Goal: Find specific page/section: Locate a particular part of the current website

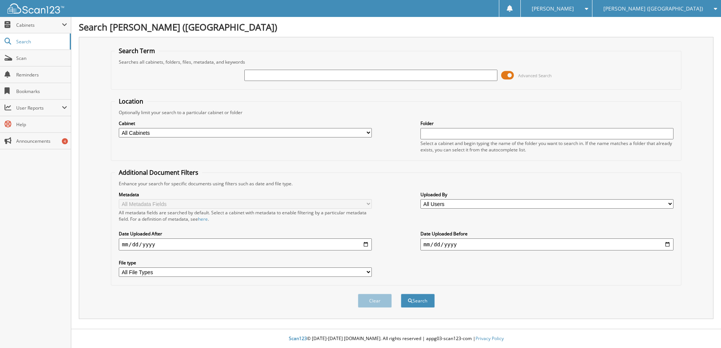
click at [250, 79] on input "text" at bounding box center [370, 75] width 253 height 11
type input "sg320749"
click at [401, 294] on button "Search" at bounding box center [418, 301] width 34 height 14
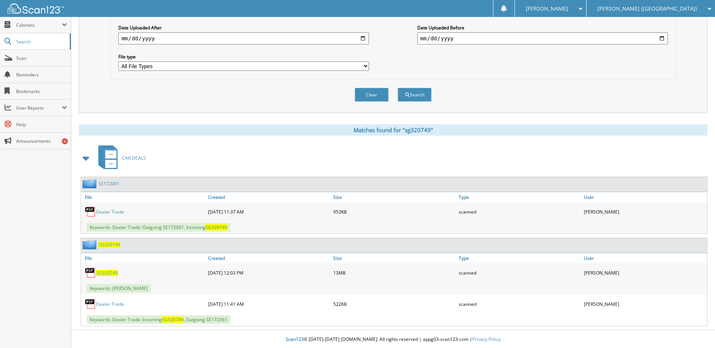
scroll to position [207, 0]
click at [110, 271] on span "SG320749" at bounding box center [107, 272] width 22 height 6
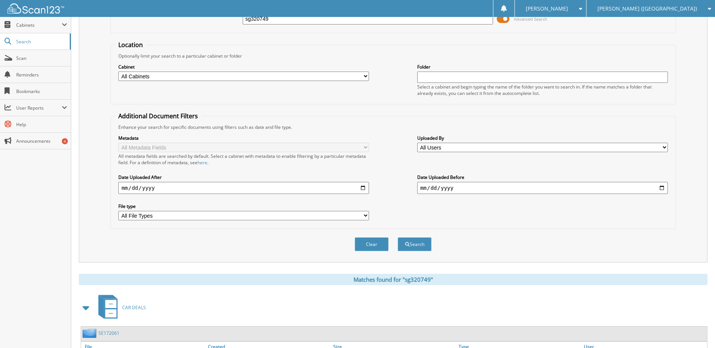
scroll to position [19, 0]
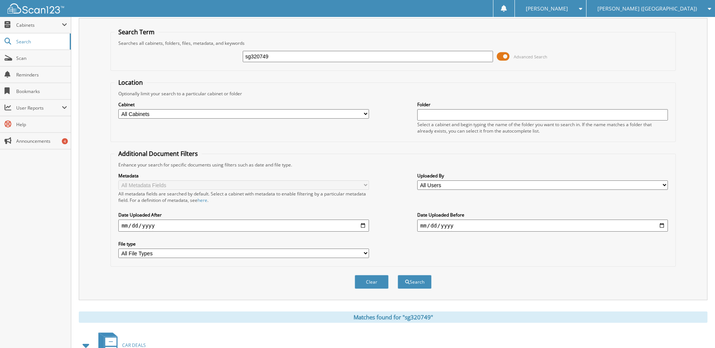
click at [261, 58] on input "sg320749" at bounding box center [368, 56] width 251 height 11
type input "sg402032"
click at [398, 275] on button "Search" at bounding box center [415, 282] width 34 height 14
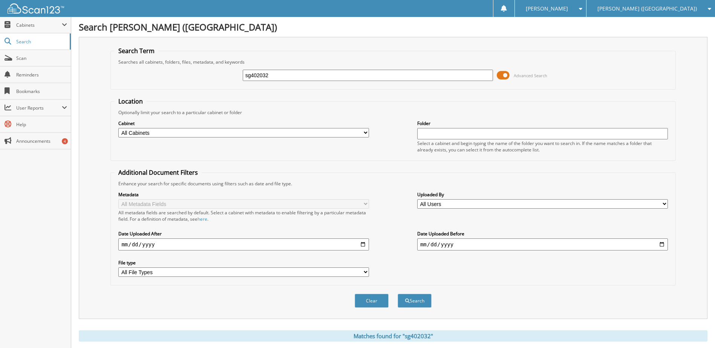
scroll to position [20, 0]
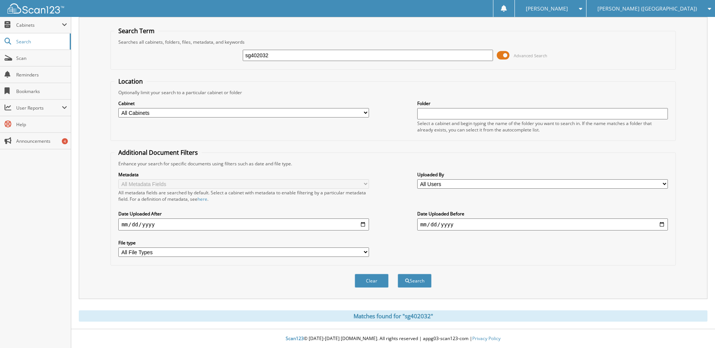
click at [265, 55] on input "sg402032" at bounding box center [368, 55] width 251 height 11
click at [264, 55] on input "sg402032" at bounding box center [368, 55] width 251 height 11
type input "sg401191"
click at [398, 274] on button "Search" at bounding box center [415, 281] width 34 height 14
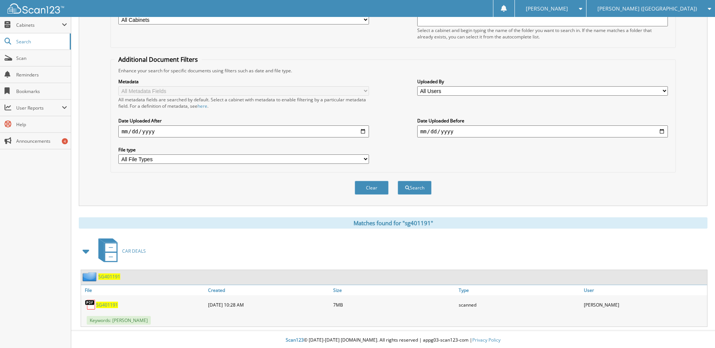
scroll to position [115, 0]
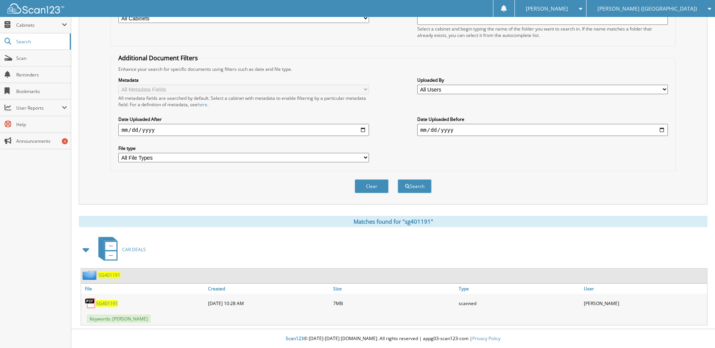
click at [106, 300] on span "SG401191" at bounding box center [107, 303] width 22 height 6
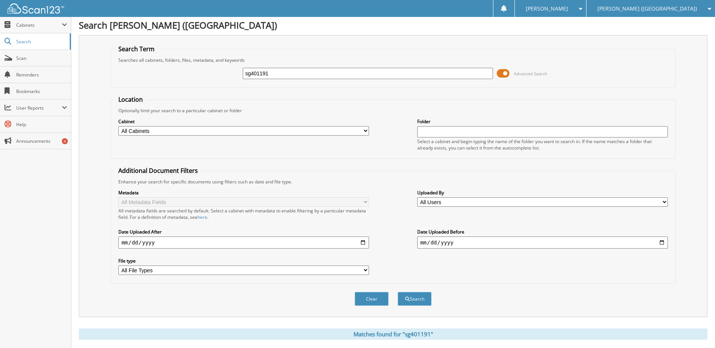
scroll to position [0, 0]
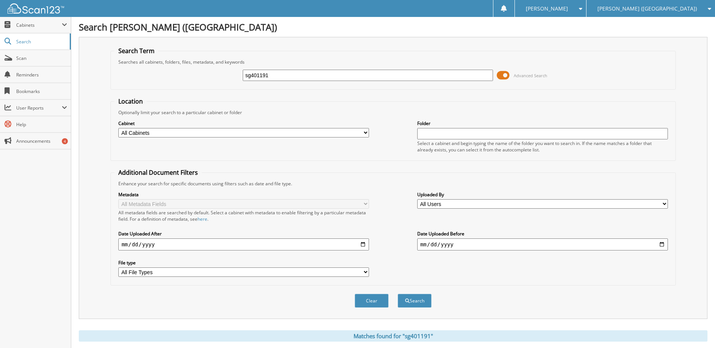
click at [266, 74] on input "sg401191" at bounding box center [368, 75] width 251 height 11
type input "t7863342"
click at [398, 294] on button "Search" at bounding box center [415, 301] width 34 height 14
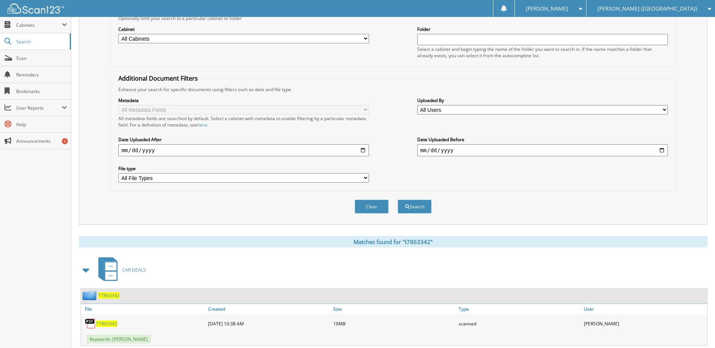
scroll to position [115, 0]
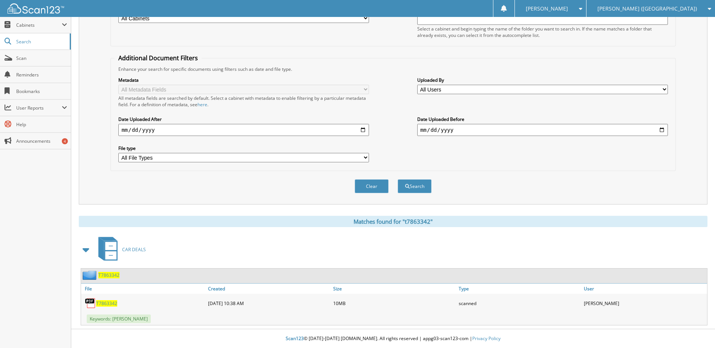
click at [111, 302] on span "T7863342" at bounding box center [106, 303] width 21 height 6
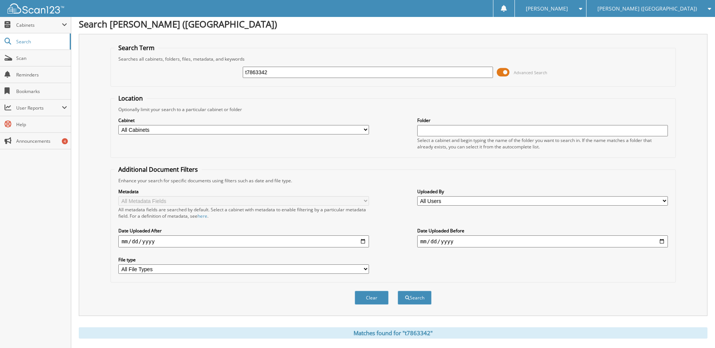
scroll to position [0, 0]
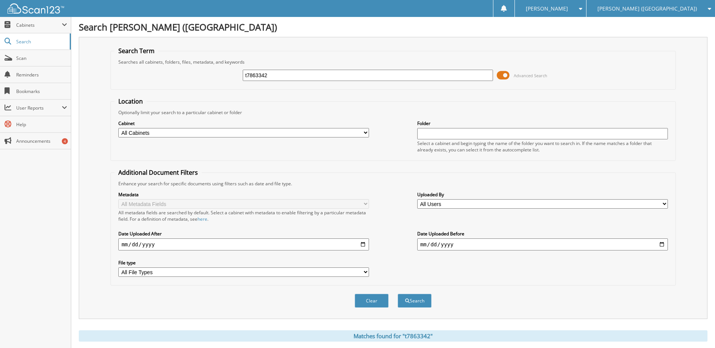
click at [260, 77] on input "t7863342" at bounding box center [368, 75] width 251 height 11
type input "hf192189"
click at [398, 294] on button "Search" at bounding box center [415, 301] width 34 height 14
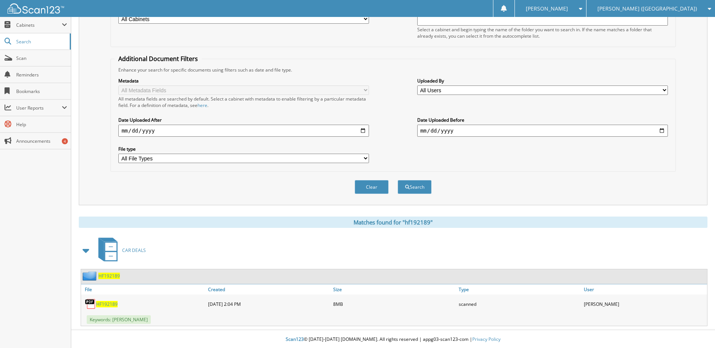
scroll to position [115, 0]
click at [107, 303] on span "HF192189" at bounding box center [106, 303] width 21 height 6
click at [34, 58] on span "Scan" at bounding box center [41, 58] width 51 height 6
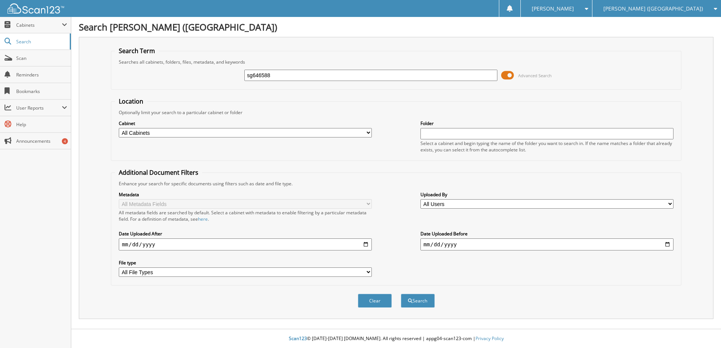
type input "sg646588"
click at [401, 294] on button "Search" at bounding box center [418, 301] width 34 height 14
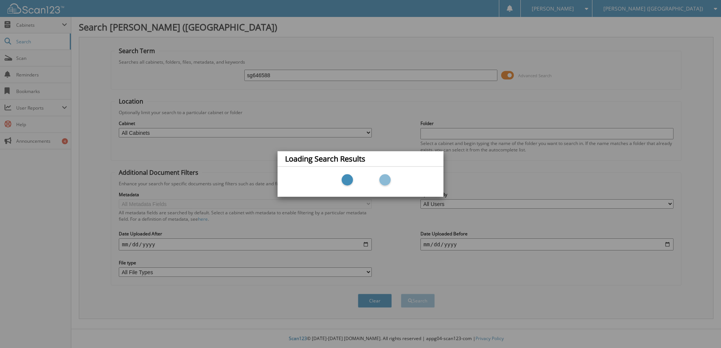
click at [327, 100] on div "Loading Search Results" at bounding box center [360, 174] width 721 height 348
click at [444, 99] on div "Loading Search Results" at bounding box center [360, 174] width 721 height 348
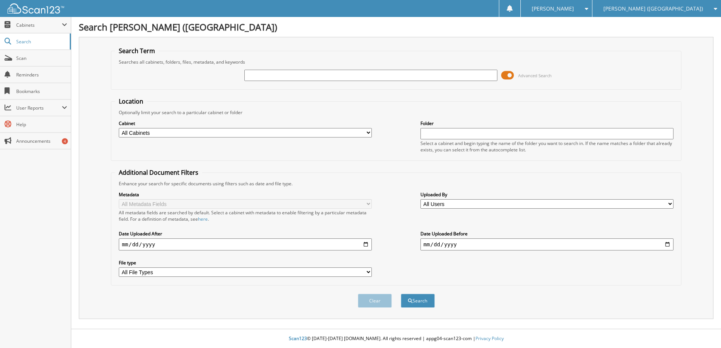
click at [270, 74] on input "text" at bounding box center [370, 75] width 253 height 11
type input "sg646588"
click at [401, 294] on button "Search" at bounding box center [418, 301] width 34 height 14
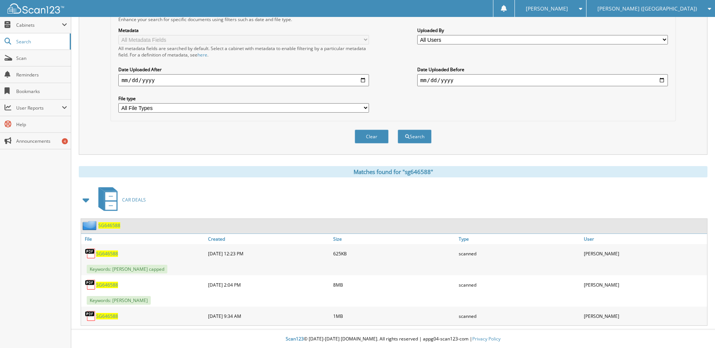
scroll to position [165, 0]
click at [104, 224] on span "SG646588" at bounding box center [109, 225] width 22 height 6
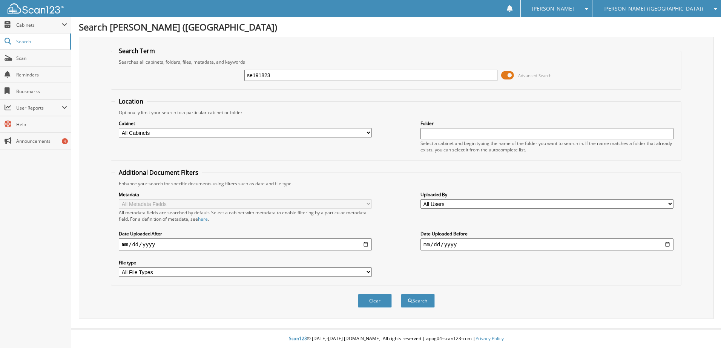
type input "se191823"
click at [401, 294] on button "Search" at bounding box center [418, 301] width 34 height 14
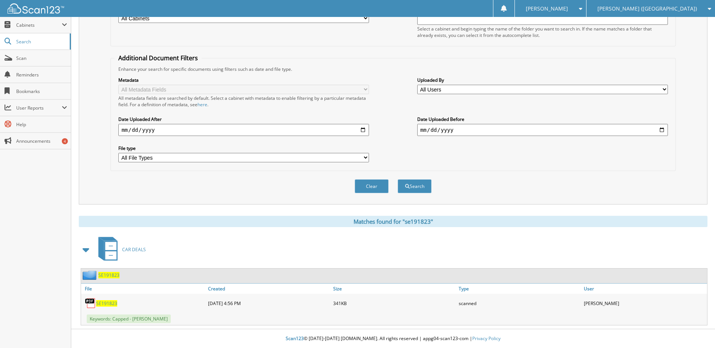
scroll to position [115, 0]
click at [108, 277] on span "SE191823" at bounding box center [108, 275] width 21 height 6
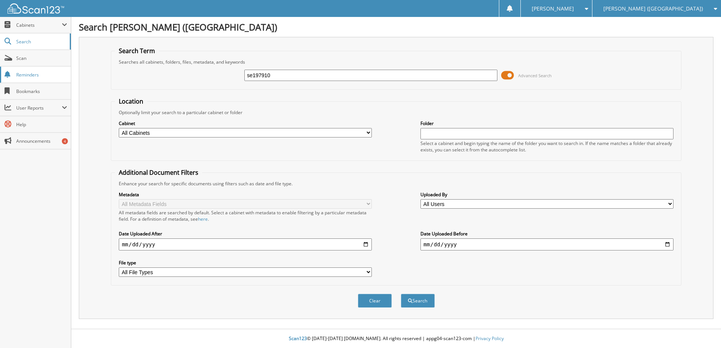
type input "se197910"
click at [401, 294] on button "Search" at bounding box center [418, 301] width 34 height 14
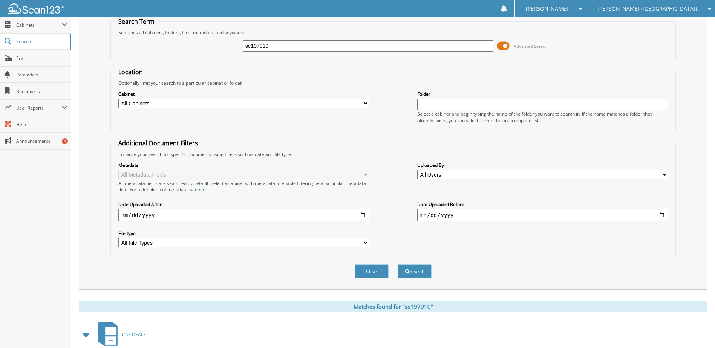
scroll to position [146, 0]
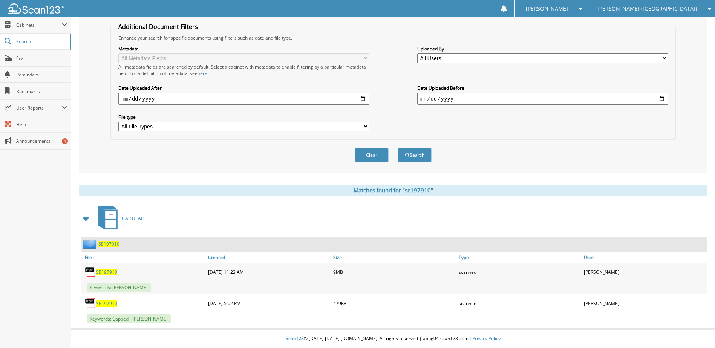
click at [107, 271] on span "SE197910" at bounding box center [106, 272] width 21 height 6
